Goal: Task Accomplishment & Management: Manage account settings

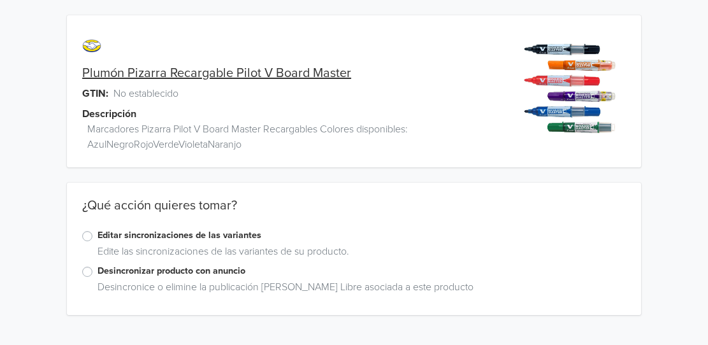
click at [98, 233] on label "Editar sincronizaciones de las variantes" at bounding box center [362, 236] width 528 height 14
click at [0, 0] on input "Editar sincronizaciones de las variantes" at bounding box center [0, 0] width 0 height 0
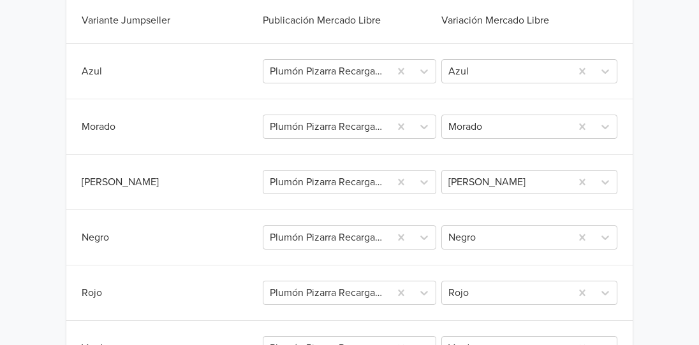
scroll to position [375, 0]
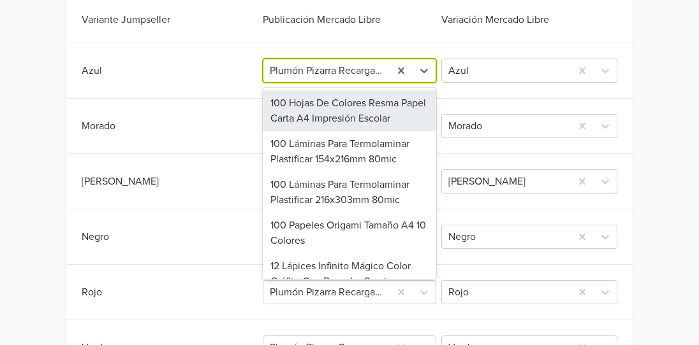
click at [361, 70] on div at bounding box center [326, 71] width 113 height 18
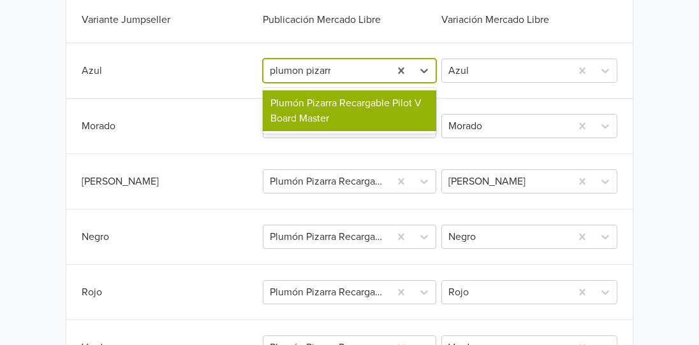
type input "plumon pizarra"
click at [359, 105] on div "Plumón Pizarra Recargable Pilot V Board Master" at bounding box center [349, 111] width 173 height 41
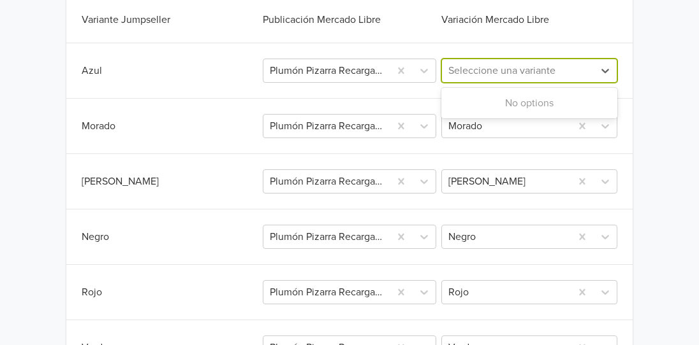
click at [519, 73] on div at bounding box center [517, 71] width 139 height 18
click at [565, 73] on div at bounding box center [517, 71] width 139 height 18
type input "az"
click at [336, 76] on div at bounding box center [326, 71] width 113 height 18
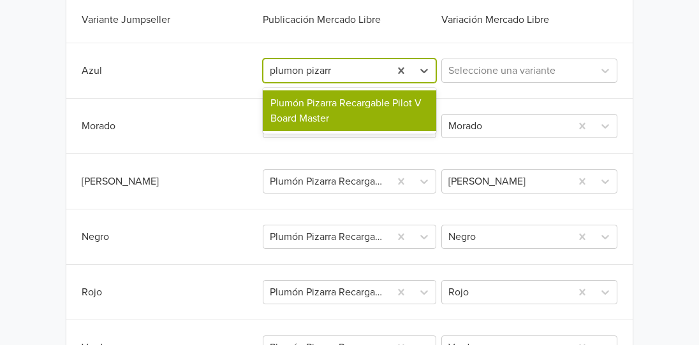
type input "plumon pizarra"
click at [348, 108] on div "Plumón Pizarra Recargable Pilot V Board Master" at bounding box center [349, 111] width 173 height 41
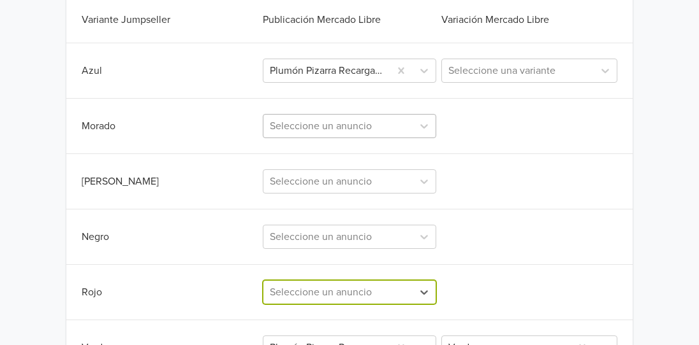
scroll to position [475, 0]
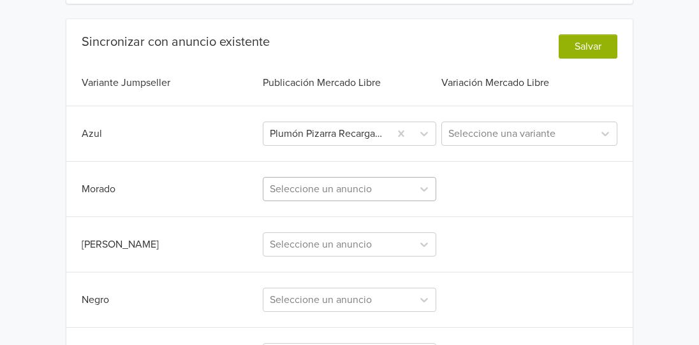
click at [351, 187] on div "Seleccione un anuncio" at bounding box center [349, 189] width 173 height 24
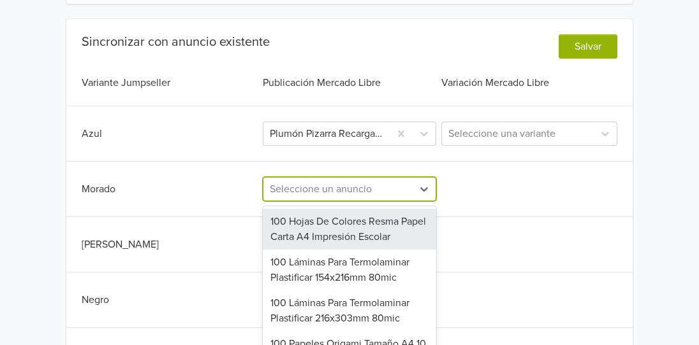
scroll to position [369, 0]
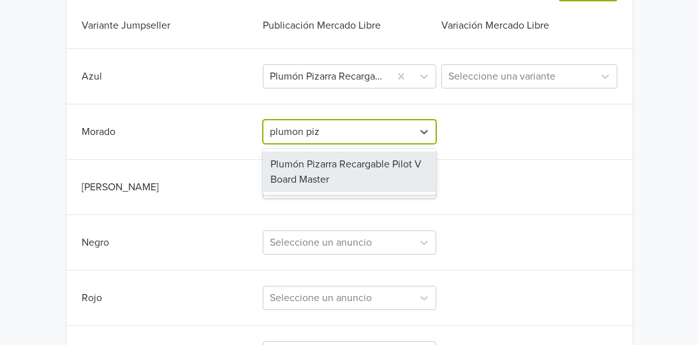
type input "plumon piza"
click at [339, 173] on div "Plumón Pizarra Recargable Pilot V Board Master" at bounding box center [349, 172] width 173 height 41
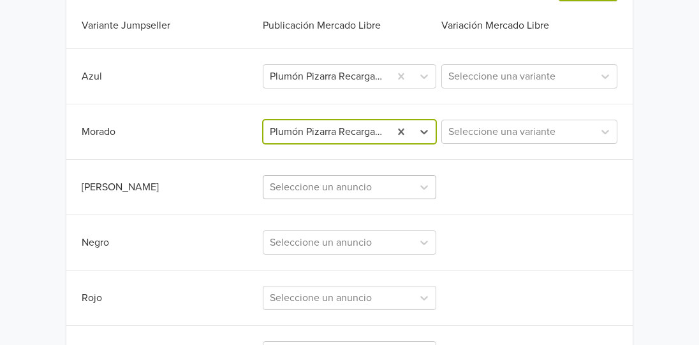
click at [333, 187] on div "Seleccione un anuncio" at bounding box center [337, 187] width 149 height 23
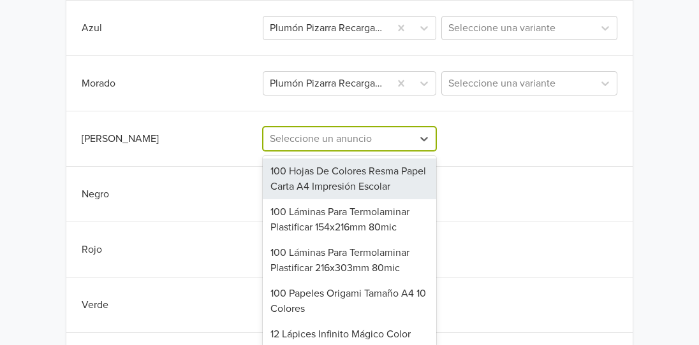
scroll to position [424, 0]
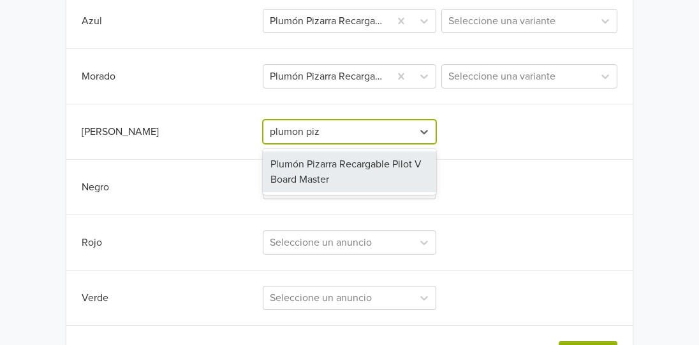
type input "plumon piza"
click at [333, 187] on div "Plumón Pizarra Recargable Pilot V Board Master" at bounding box center [349, 172] width 173 height 41
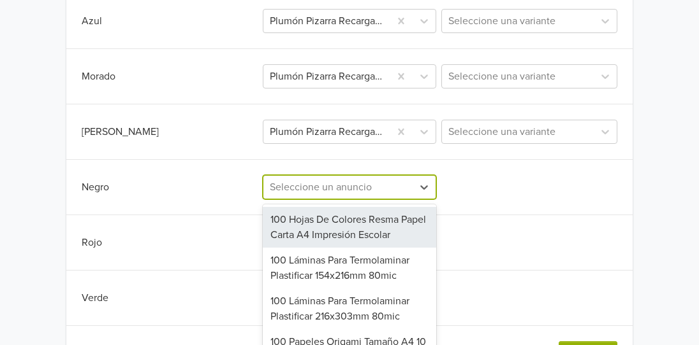
click at [330, 187] on div "712 results available. Use Up and Down to choose options, press Enter to select…" at bounding box center [349, 187] width 173 height 24
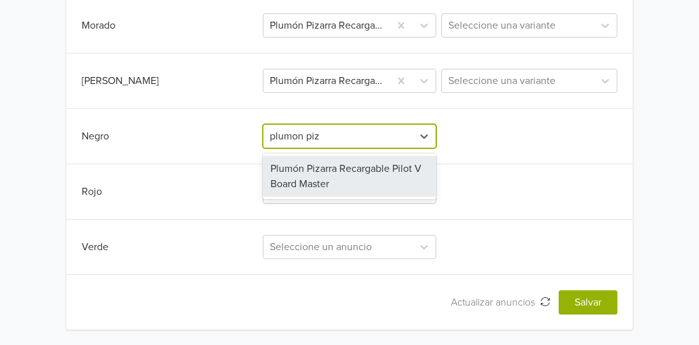
type input "plumon piza"
click at [330, 187] on div "Plumón Pizarra Recargable Pilot V Board Master" at bounding box center [349, 176] width 173 height 41
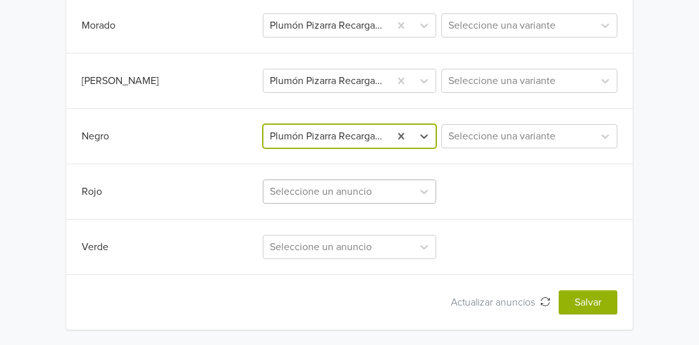
click at [329, 187] on div at bounding box center [338, 192] width 136 height 18
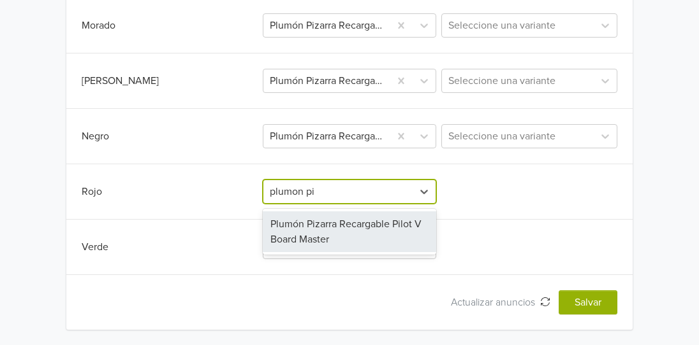
type input "plumon piz"
click at [327, 215] on div "Plumón Pizarra Recargable Pilot V Board Master" at bounding box center [349, 232] width 173 height 41
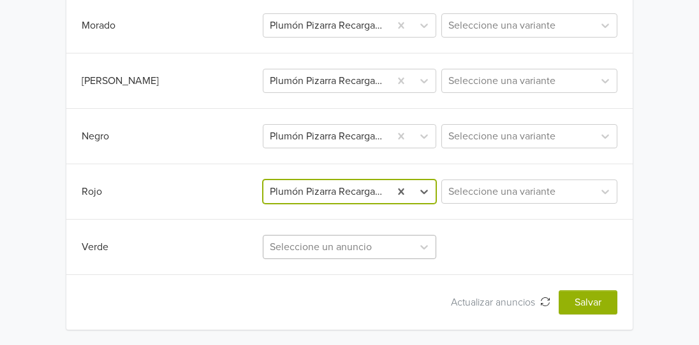
scroll to position [586, 0]
click at [322, 245] on div "Seleccione un anuncio" at bounding box center [349, 247] width 173 height 24
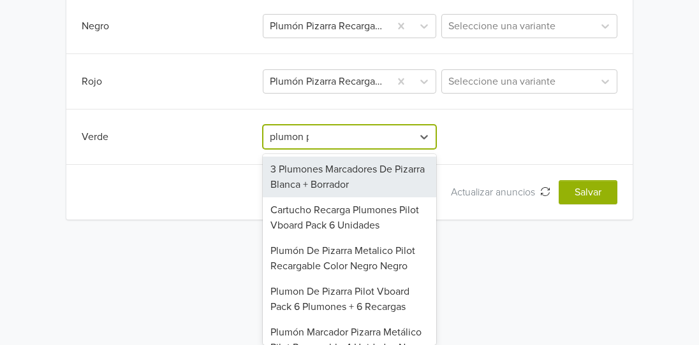
scroll to position [475, 0]
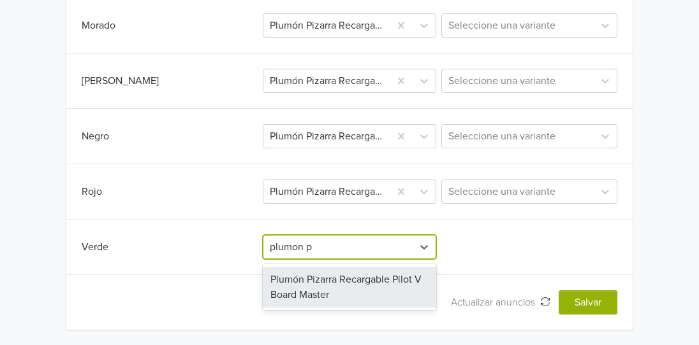
type input "plumon pi"
click at [320, 291] on div "Plumón Pizarra Recargable Pilot V Board Master" at bounding box center [349, 287] width 173 height 41
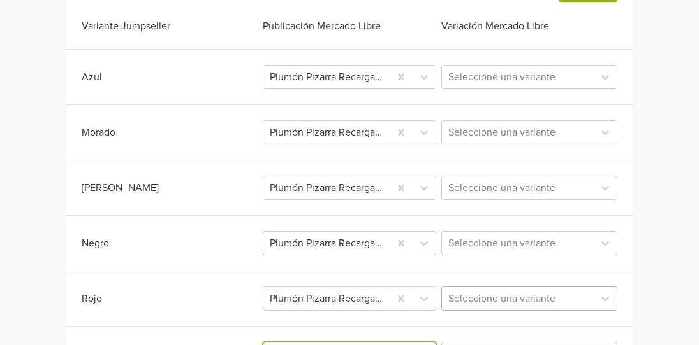
scroll to position [368, 0]
click at [547, 70] on div at bounding box center [517, 78] width 139 height 18
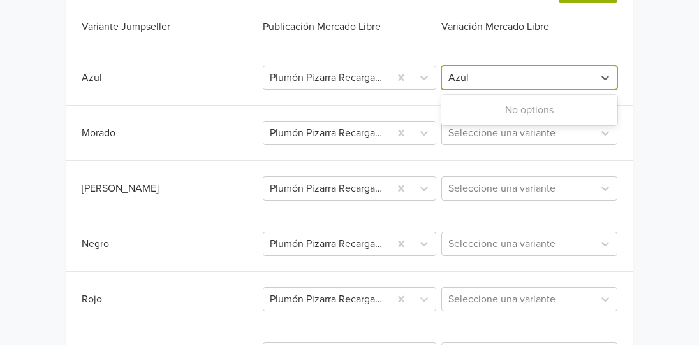
type input "Azul"
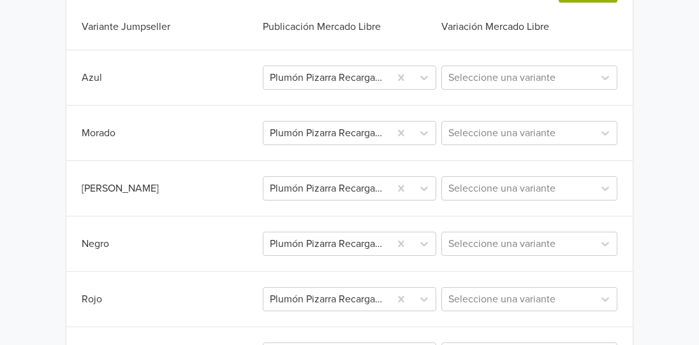
click at [605, 42] on div "Sincronizar con anuncio existente Salvar Variante Jumpseller Publicación Mercad…" at bounding box center [349, 200] width 566 height 444
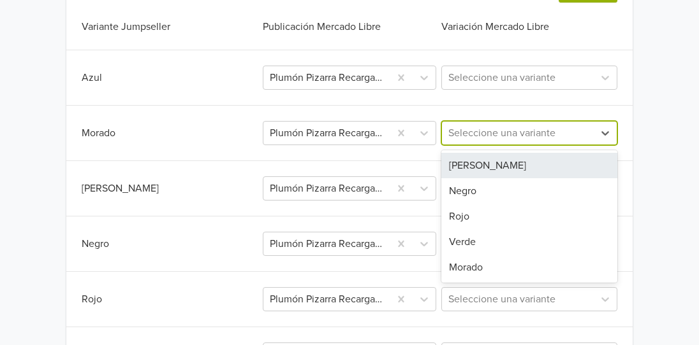
click at [544, 137] on div at bounding box center [517, 133] width 139 height 18
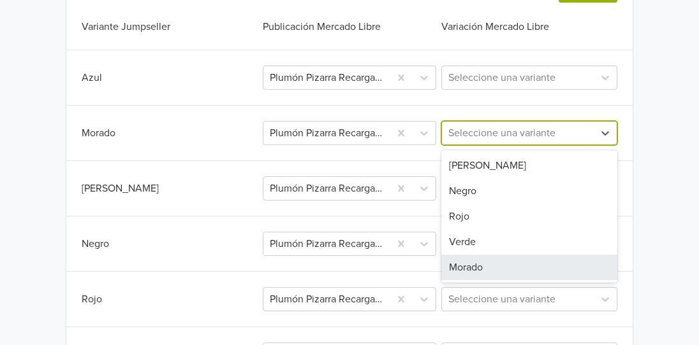
click at [496, 264] on div "Morado" at bounding box center [529, 267] width 176 height 25
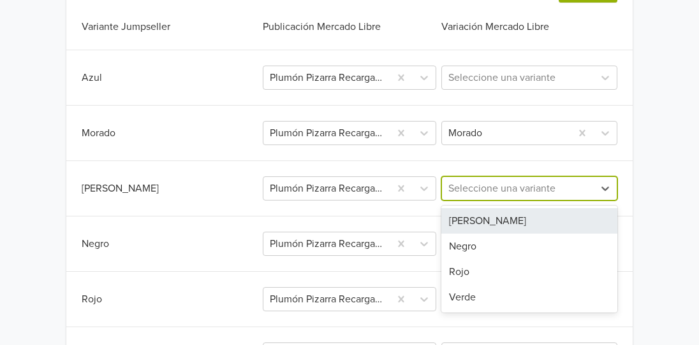
click at [528, 188] on div at bounding box center [517, 189] width 139 height 18
click at [510, 222] on div "Naranjo" at bounding box center [529, 220] width 176 height 25
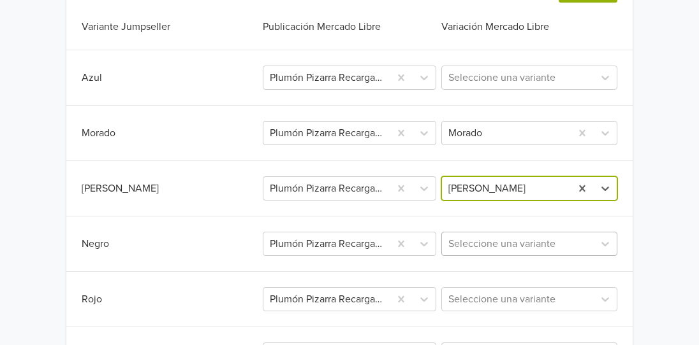
click at [507, 244] on div at bounding box center [517, 244] width 139 height 18
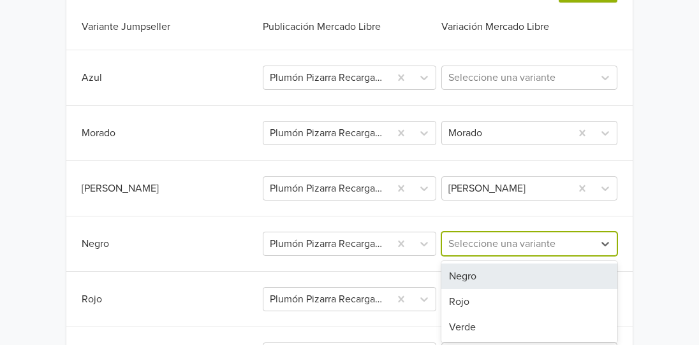
click at [495, 272] on div "Negro" at bounding box center [529, 276] width 176 height 25
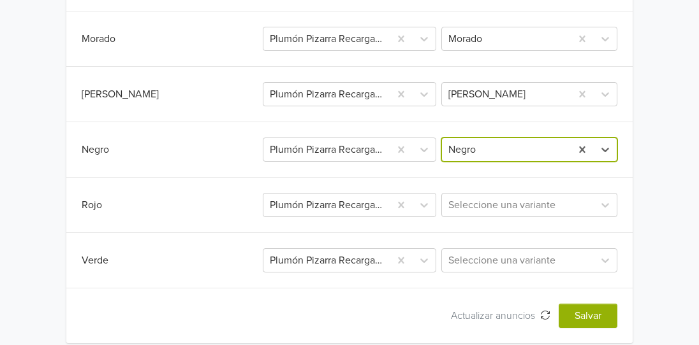
scroll to position [463, 0]
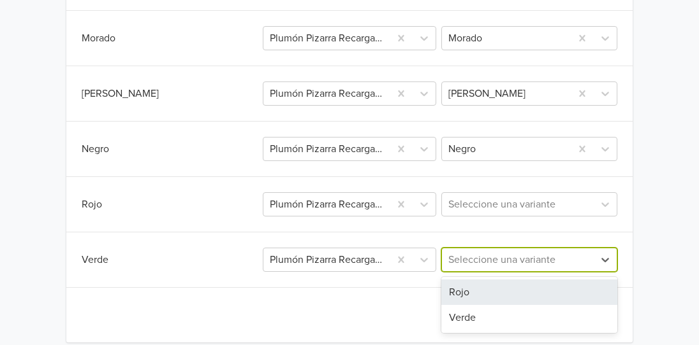
click at [496, 263] on div at bounding box center [517, 260] width 139 height 18
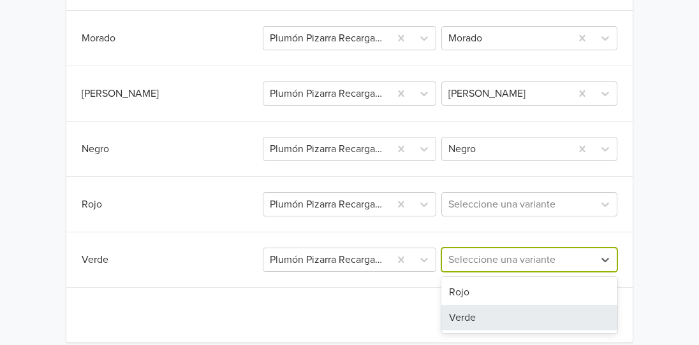
click at [477, 316] on div "Verde" at bounding box center [529, 317] width 176 height 25
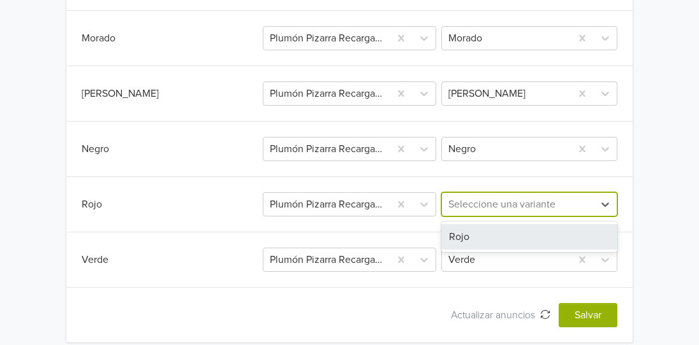
click at [533, 198] on div at bounding box center [517, 205] width 139 height 18
click at [512, 239] on div "Rojo" at bounding box center [529, 236] width 176 height 25
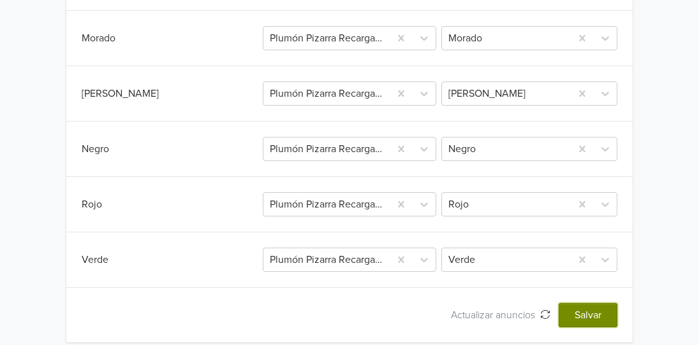
click at [574, 315] on button "Salvar" at bounding box center [587, 315] width 59 height 24
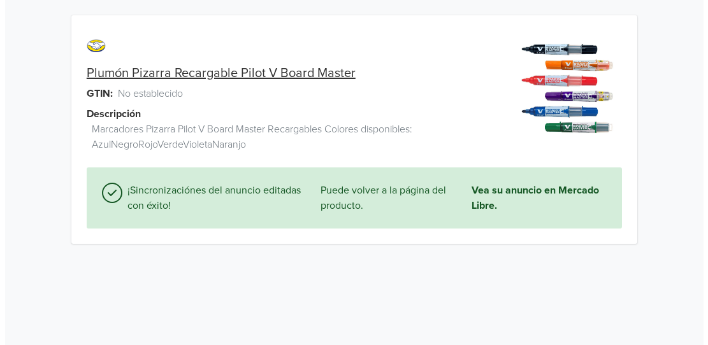
scroll to position [0, 0]
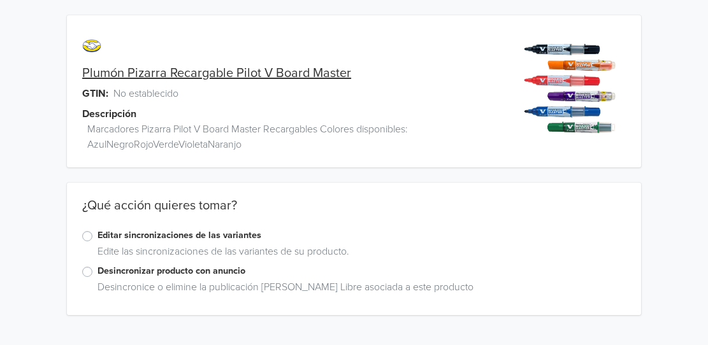
click at [98, 238] on label "Editar sincronizaciones de las variantes" at bounding box center [362, 236] width 528 height 14
click at [0, 0] on input "Editar sincronizaciones de las variantes" at bounding box center [0, 0] width 0 height 0
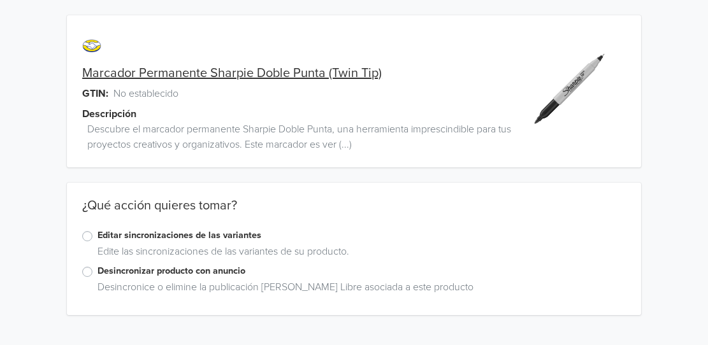
click at [98, 235] on label "Editar sincronizaciones de las variantes" at bounding box center [362, 236] width 528 height 14
click at [0, 0] on input "Editar sincronizaciones de las variantes" at bounding box center [0, 0] width 0 height 0
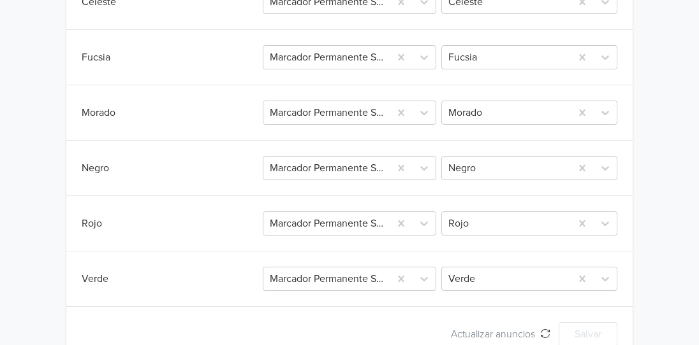
scroll to position [531, 0]
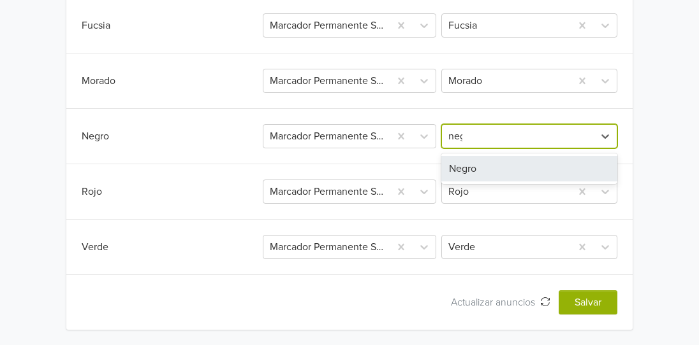
type input "negro"
click at [505, 171] on div "Negro" at bounding box center [529, 168] width 176 height 25
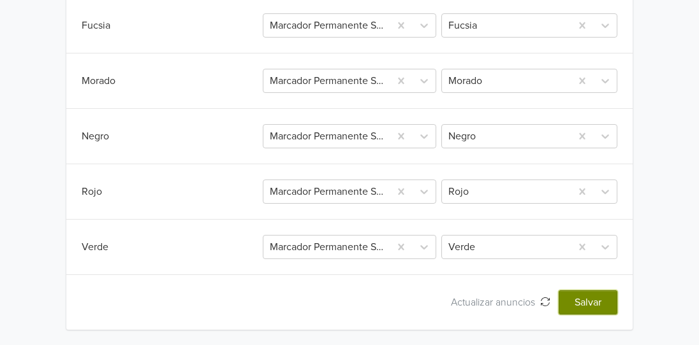
click at [591, 305] on button "Salvar" at bounding box center [587, 303] width 59 height 24
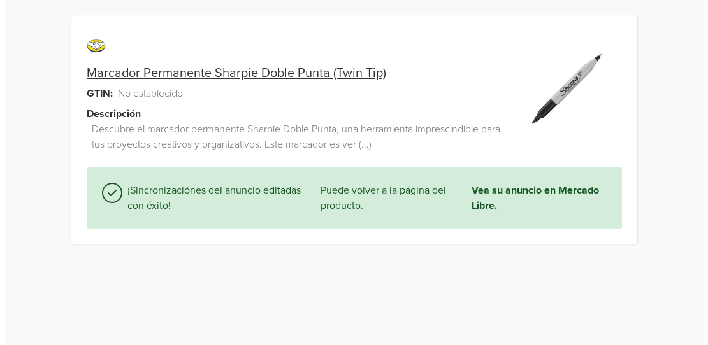
scroll to position [0, 0]
